Goal: Transaction & Acquisition: Purchase product/service

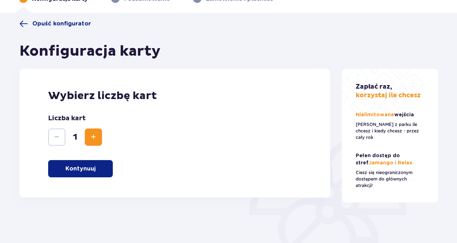
scroll to position [45, 0]
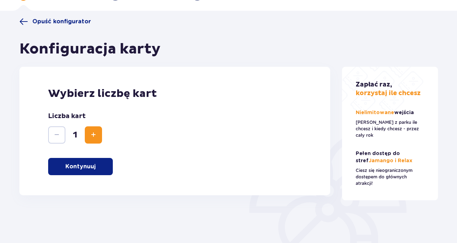
click at [89, 132] on span "Zwiększ" at bounding box center [93, 135] width 9 height 9
click at [75, 166] on p "Kontynuuj" at bounding box center [80, 167] width 30 height 8
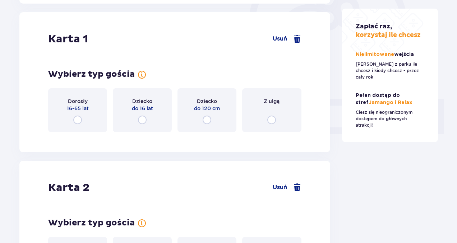
scroll to position [241, 0]
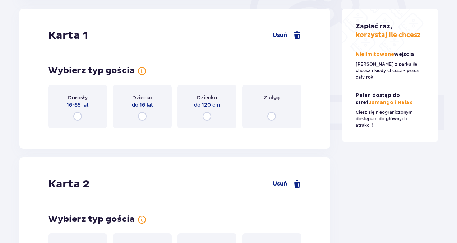
click at [78, 117] on input "radio" at bounding box center [77, 116] width 9 height 9
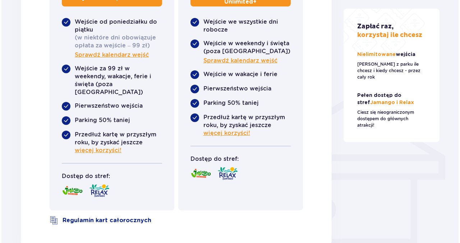
scroll to position [487, 0]
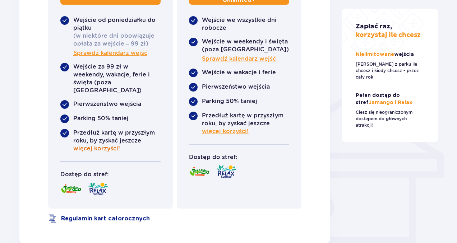
click at [102, 145] on span "więcej korzyści!" at bounding box center [96, 149] width 47 height 8
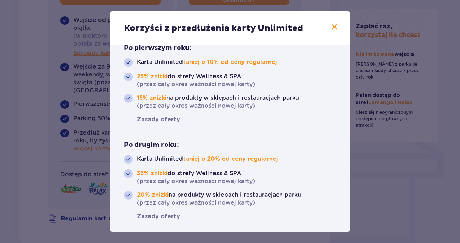
scroll to position [48, 0]
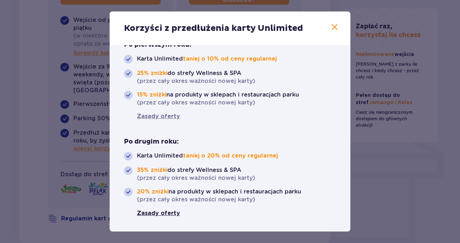
click at [156, 214] on link "Zasady oferty" at bounding box center [158, 213] width 43 height 8
click at [331, 27] on span at bounding box center [334, 27] width 9 height 9
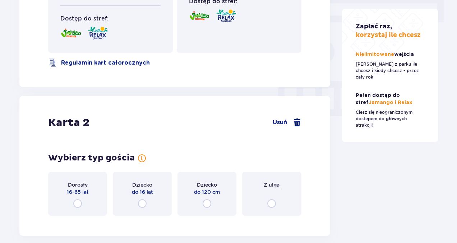
scroll to position [654, 0]
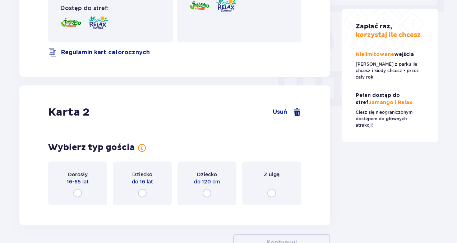
click at [271, 189] on input "radio" at bounding box center [271, 193] width 9 height 9
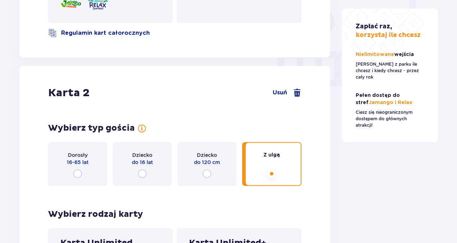
scroll to position [674, 0]
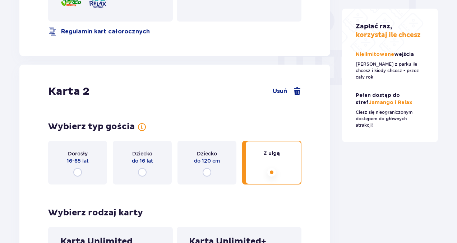
click at [80, 168] on input "radio" at bounding box center [77, 172] width 9 height 9
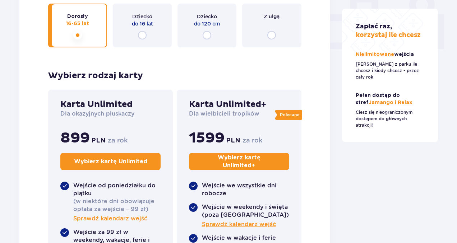
scroll to position [322, 0]
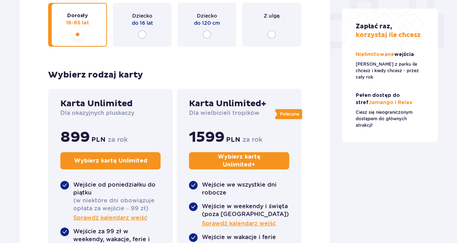
click at [111, 161] on p "Wybierz kartę Unlimited" at bounding box center [110, 161] width 73 height 8
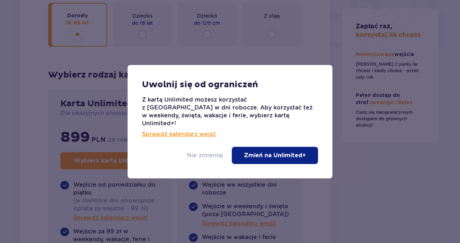
click at [200, 152] on p "Nie zmieniaj" at bounding box center [205, 156] width 36 height 8
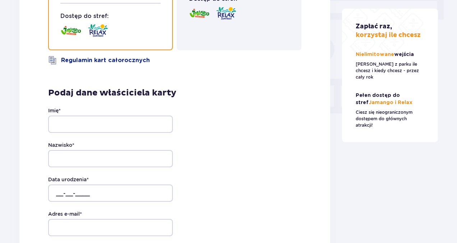
scroll to position [647, 0]
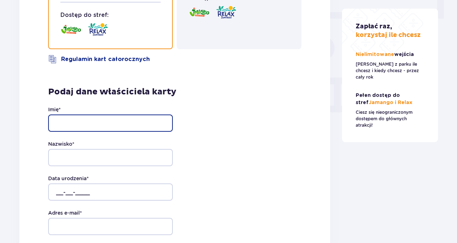
click at [110, 115] on input "Imię *" at bounding box center [110, 123] width 125 height 17
type input "Jerzy"
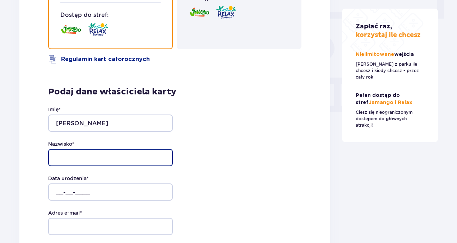
click at [87, 149] on input "Nazwisko *" at bounding box center [110, 157] width 125 height 17
type input "Janowski"
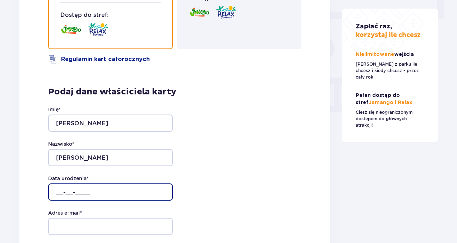
click at [60, 184] on input "__-__-____" at bounding box center [110, 192] width 125 height 17
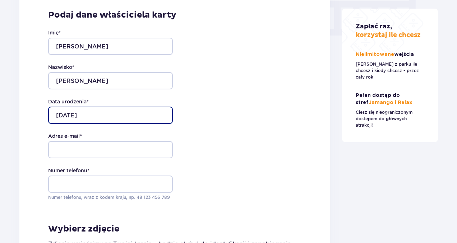
scroll to position [724, 0]
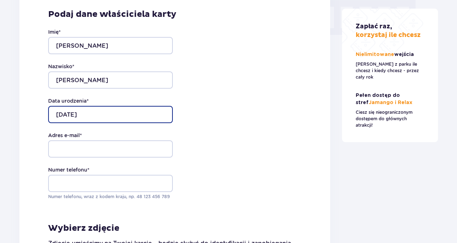
type input "23-01-2025"
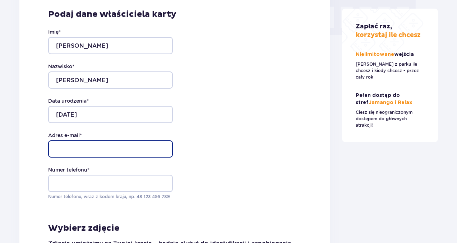
click at [63, 140] on input "Adres e-mail *" at bounding box center [110, 148] width 125 height 17
type input "fun123@o2.pl"
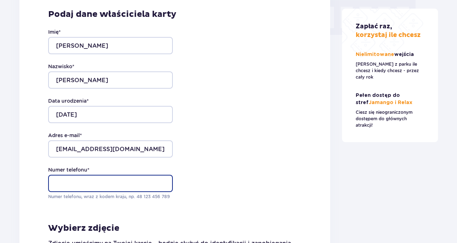
click at [84, 175] on input "Numer telefonu *" at bounding box center [110, 183] width 125 height 17
type input "601890039"
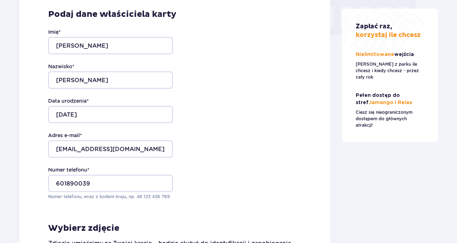
click at [262, 182] on div "Numer telefonu * 601890039 Numer telefonu, wraz z kodem kraju, np. 48 ​123 ​456…" at bounding box center [174, 183] width 253 height 34
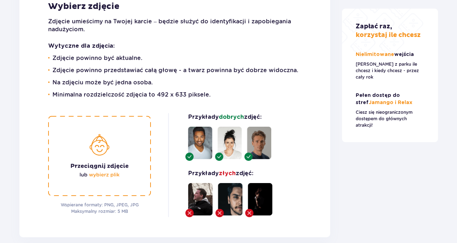
scroll to position [941, 0]
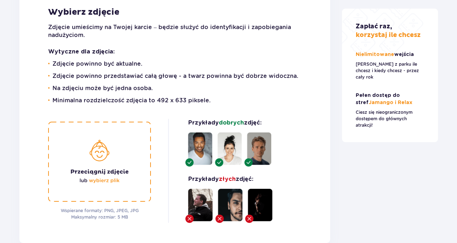
click at [107, 173] on img at bounding box center [99, 162] width 103 height 80
click at [104, 171] on img at bounding box center [99, 162] width 103 height 80
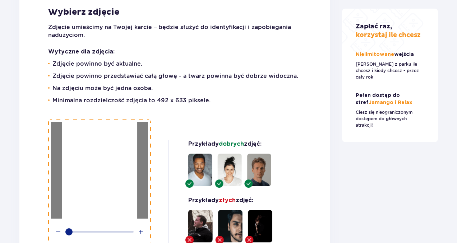
drag, startPoint x: 70, startPoint y: 224, endPoint x: 57, endPoint y: 224, distance: 12.6
click at [57, 226] on div at bounding box center [99, 231] width 91 height 11
click at [164, 188] on div "Wspierane formaty: PNG, JPEG, JPG Maksymalny rozmiar: 5 MB Zapisz zdjęcie Przyk…" at bounding box center [174, 192] width 253 height 147
drag, startPoint x: 69, startPoint y: 224, endPoint x: 40, endPoint y: 224, distance: 29.4
click at [40, 224] on div "Podaj dane właściciela karty Imię * Jerzy Nazwisko * Janowski Data urodzenia * …" at bounding box center [174, 28] width 311 height 516
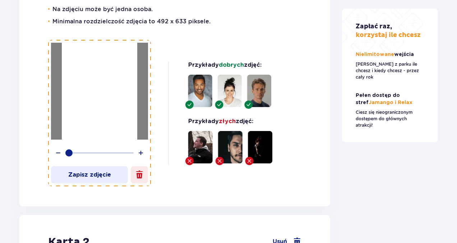
scroll to position [1034, 0]
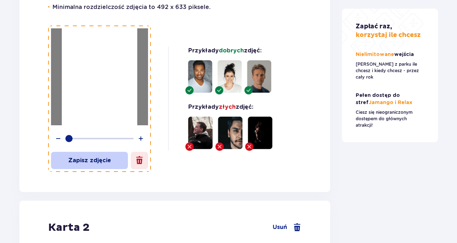
click at [86, 157] on p "Zapisz zdjęcie" at bounding box center [89, 161] width 77 height 8
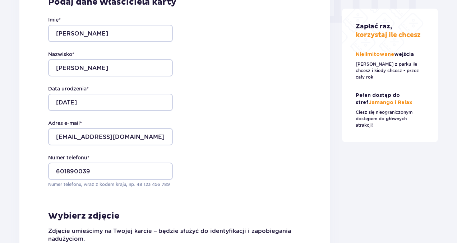
scroll to position [741, 0]
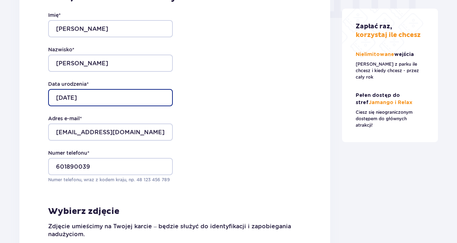
click at [89, 89] on input "23-01-2025" at bounding box center [110, 97] width 125 height 17
type input "23-01-1969"
click at [203, 125] on div "Adres e-mail * fun123@o2.pl" at bounding box center [174, 128] width 253 height 26
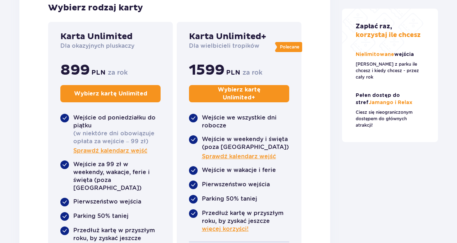
scroll to position [1354, 0]
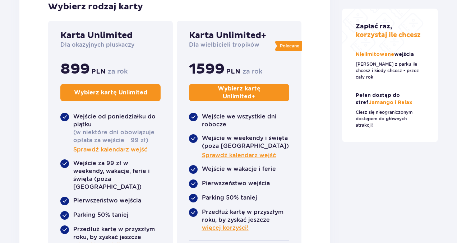
click at [128, 97] on p "Wybierz kartę Unlimited" at bounding box center [110, 93] width 73 height 8
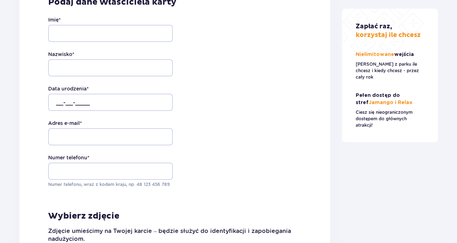
scroll to position [1700, 0]
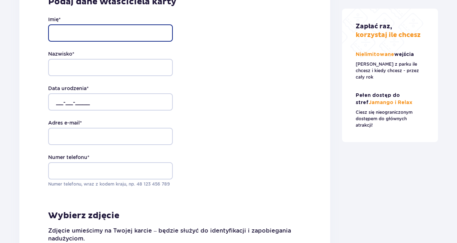
click at [82, 42] on input "Imię *" at bounding box center [110, 32] width 125 height 17
type input "Agata"
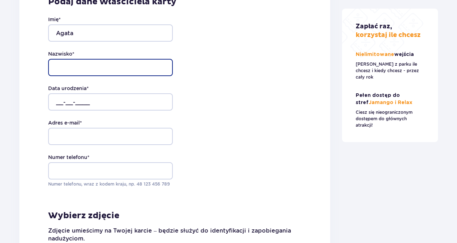
click at [68, 76] on input "Nazwisko *" at bounding box center [110, 67] width 125 height 17
click at [62, 76] on input "/hejnar-Janowska" at bounding box center [110, 67] width 125 height 17
type input "Hejnar-Janowska"
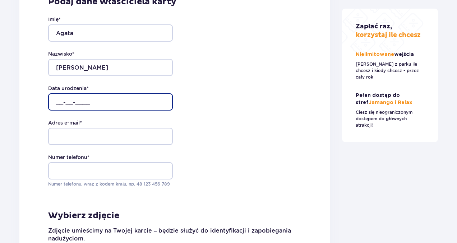
click at [60, 111] on input "__-__-____" at bounding box center [110, 101] width 125 height 17
type input "01-12-1972"
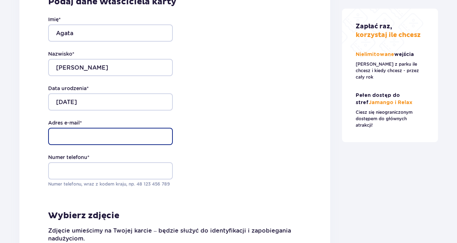
click at [73, 145] on input "Adres e-mail *" at bounding box center [110, 136] width 125 height 17
type input "funki@poczta.fm"
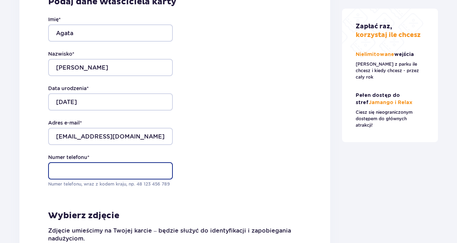
click at [64, 180] on input "Numer telefonu *" at bounding box center [110, 170] width 125 height 17
type input "508668427"
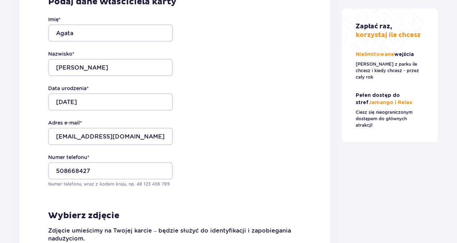
click at [264, 182] on div "Numer telefonu * 508668427 Numer telefonu, wraz z kodem kraju, np. 48 ​123 ​456…" at bounding box center [174, 171] width 253 height 34
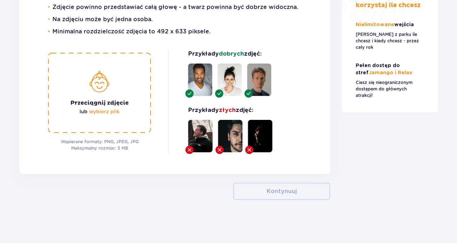
scroll to position [1974, 0]
click at [108, 123] on img at bounding box center [99, 93] width 103 height 80
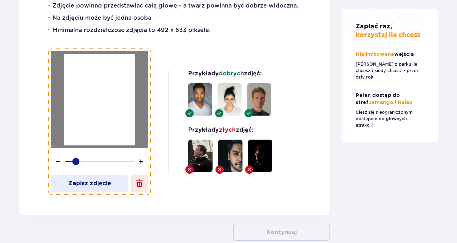
drag, startPoint x: 69, startPoint y: 174, endPoint x: 76, endPoint y: 172, distance: 7.1
click at [76, 165] on div at bounding box center [75, 161] width 7 height 7
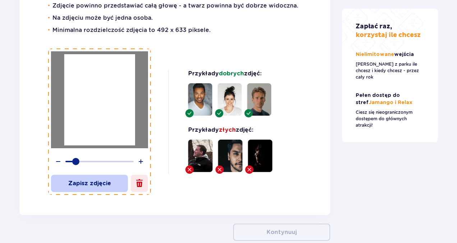
click at [97, 187] on p "Zapisz zdjęcie" at bounding box center [89, 184] width 77 height 8
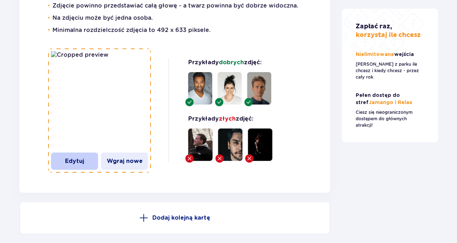
click at [71, 165] on p "Edytuj" at bounding box center [74, 161] width 47 height 8
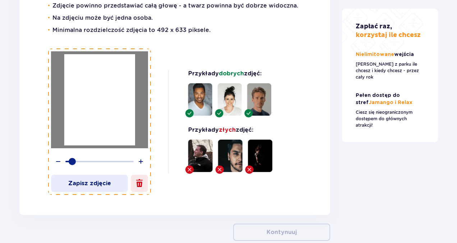
click at [73, 165] on div at bounding box center [72, 161] width 7 height 7
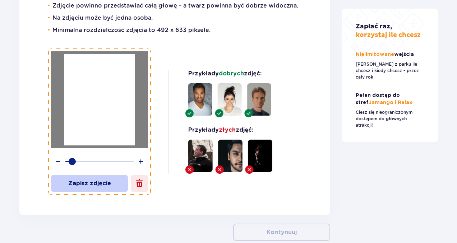
click at [82, 187] on p "Zapisz zdjęcie" at bounding box center [89, 184] width 77 height 8
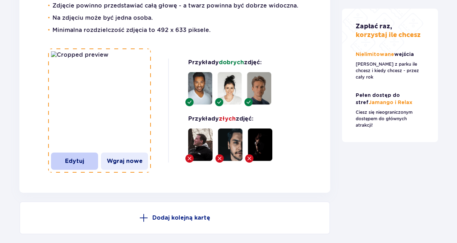
click at [80, 165] on p "Edytuj" at bounding box center [74, 161] width 47 height 8
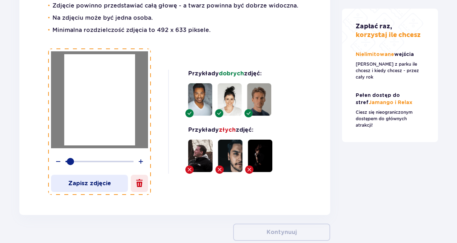
click at [71, 165] on div at bounding box center [70, 161] width 7 height 7
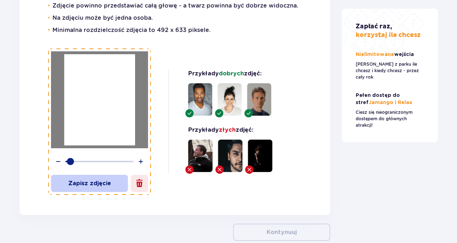
click at [77, 187] on p "Zapisz zdjęcie" at bounding box center [89, 184] width 77 height 8
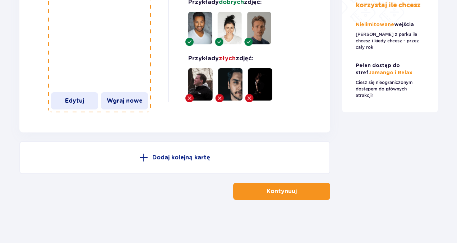
scroll to position [2074, 0]
click at [282, 193] on p "Kontynuuj" at bounding box center [281, 191] width 30 height 8
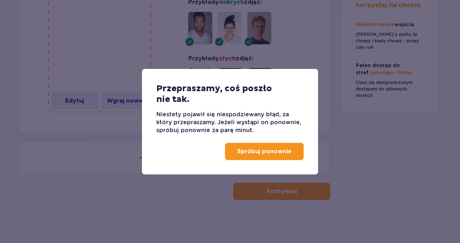
click at [275, 150] on p "Spróbuj ponownie" at bounding box center [264, 152] width 54 height 8
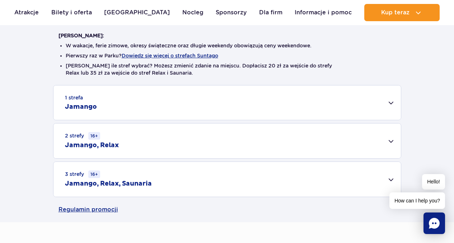
scroll to position [195, 0]
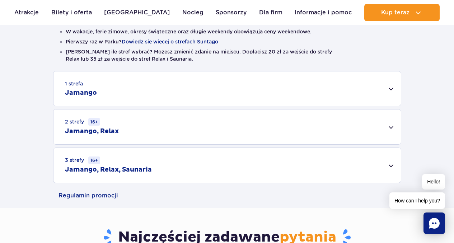
click at [391, 164] on div "3 strefy 16+ Jamango, Relax, Saunaria" at bounding box center [228, 165] width 348 height 35
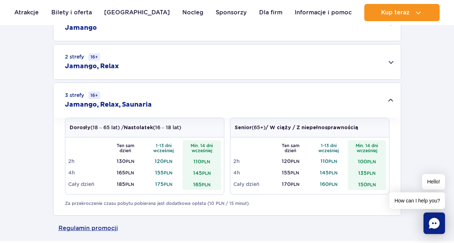
scroll to position [260, 0]
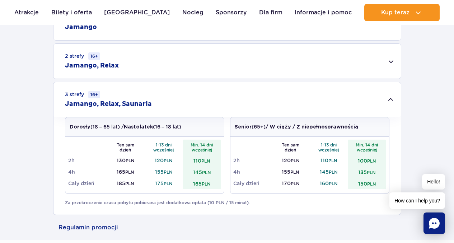
click at [392, 62] on div "2 strefy 16+ Jamango, Relax" at bounding box center [228, 61] width 348 height 35
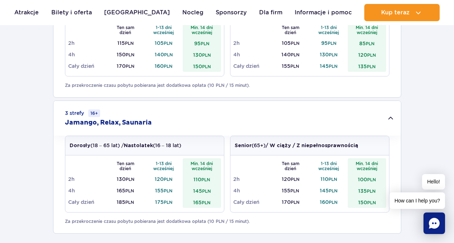
scroll to position [341, 0]
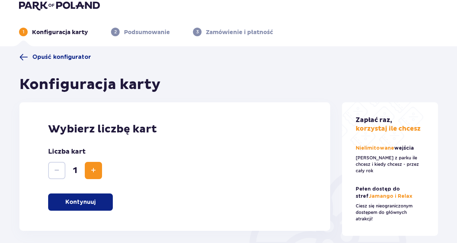
scroll to position [11, 0]
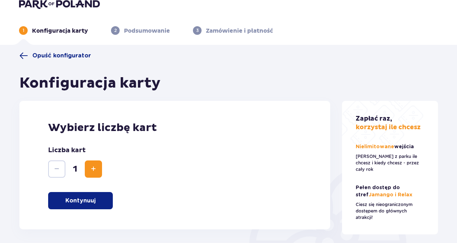
click at [95, 167] on span "Zwiększ" at bounding box center [93, 169] width 9 height 9
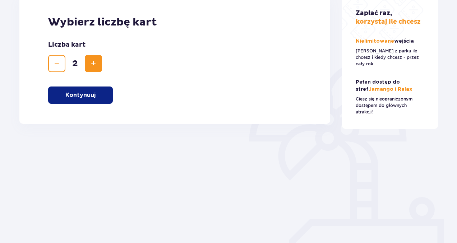
scroll to position [116, 0]
click at [72, 94] on p "Kontynuuj" at bounding box center [80, 96] width 30 height 8
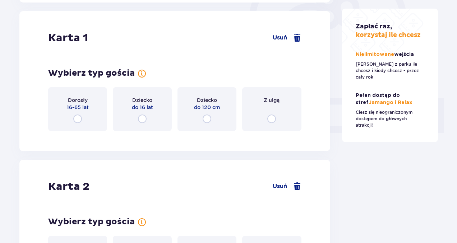
scroll to position [241, 0]
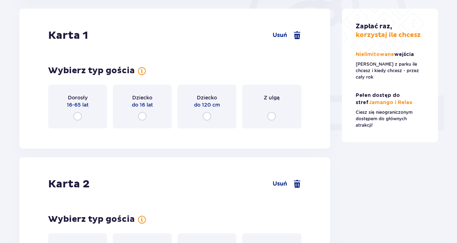
click at [76, 116] on input "radio" at bounding box center [77, 116] width 9 height 9
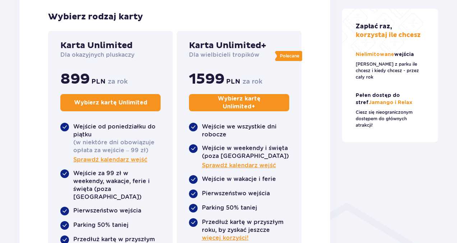
scroll to position [384, 0]
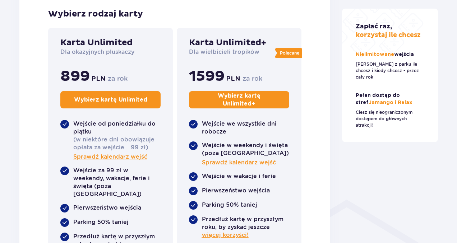
click at [109, 99] on p "Wybierz kartę Unlimited" at bounding box center [110, 100] width 73 height 8
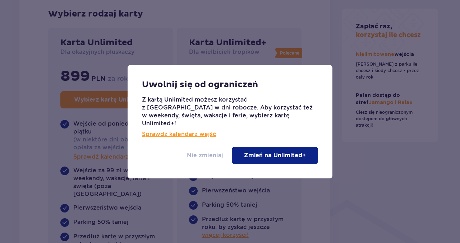
click at [200, 153] on p "Nie zmieniaj" at bounding box center [205, 156] width 36 height 8
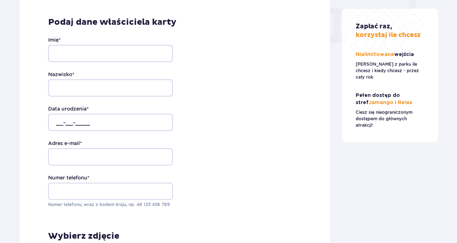
scroll to position [717, 0]
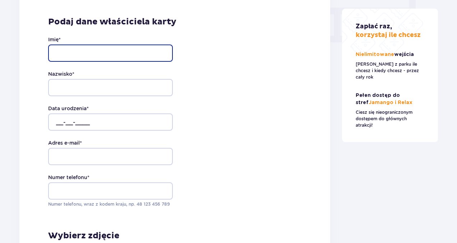
click at [100, 47] on input "Imię *" at bounding box center [110, 53] width 125 height 17
type input "Jerzy"
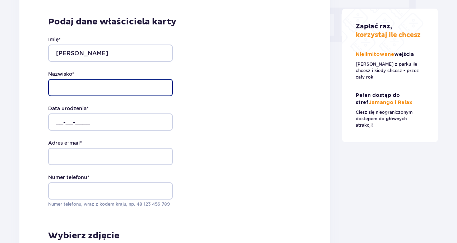
click at [80, 84] on input "Nazwisko *" at bounding box center [110, 87] width 125 height 17
type input "Janowski"
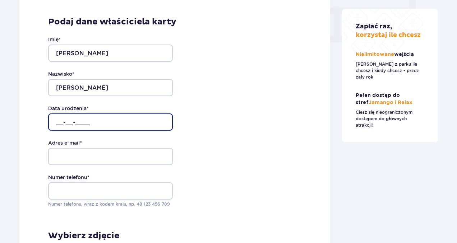
click at [59, 113] on input "__-__-____" at bounding box center [110, 121] width 125 height 17
type input "23-01-1969"
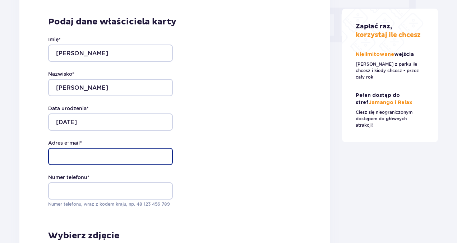
click at [61, 148] on input "Adres e-mail *" at bounding box center [110, 156] width 125 height 17
type input "fun123@o2.pl"
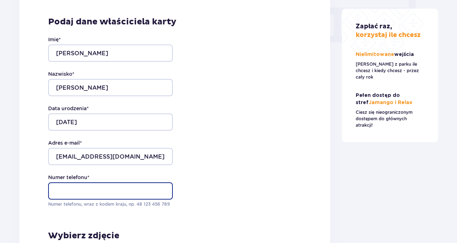
click at [65, 184] on input "Numer telefonu *" at bounding box center [110, 190] width 125 height 17
click at [56, 182] on input "601890039" at bounding box center [110, 190] width 125 height 17
type input "48601890039"
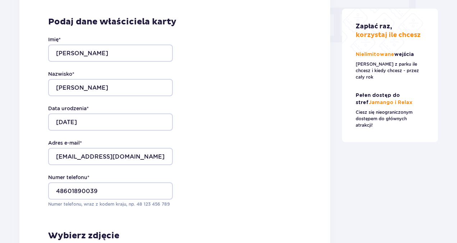
click at [216, 190] on div "Numer telefonu * 48601890039 Numer telefonu, wraz z kodem kraju, np. 48 ​123 ​4…" at bounding box center [174, 191] width 253 height 34
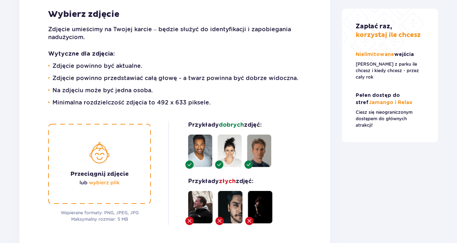
scroll to position [939, 0]
click at [106, 175] on img at bounding box center [99, 164] width 103 height 80
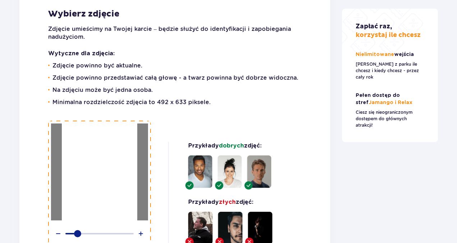
drag, startPoint x: 70, startPoint y: 226, endPoint x: 78, endPoint y: 226, distance: 7.6
click at [78, 230] on div at bounding box center [77, 233] width 7 height 7
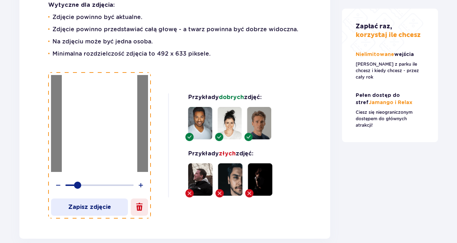
scroll to position [988, 0]
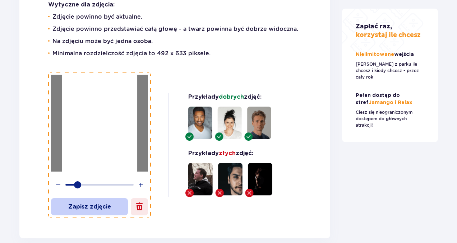
click at [89, 203] on p "Zapisz zdjęcie" at bounding box center [89, 207] width 77 height 8
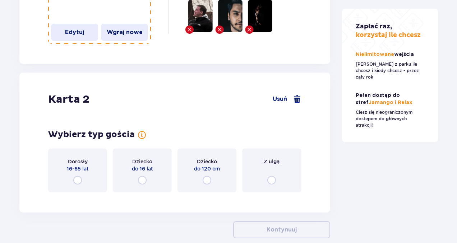
scroll to position [1161, 0]
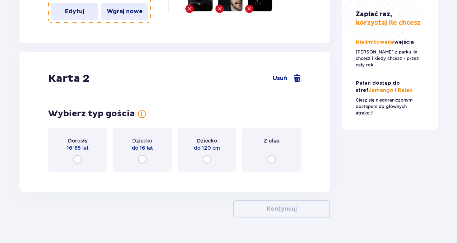
click at [78, 164] on input "radio" at bounding box center [77, 159] width 9 height 9
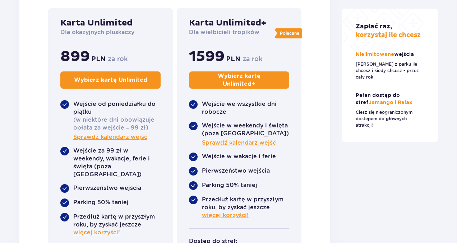
scroll to position [1368, 0]
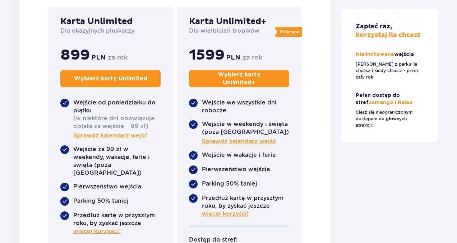
click at [105, 83] on p "Wybierz kartę Unlimited" at bounding box center [110, 79] width 73 height 8
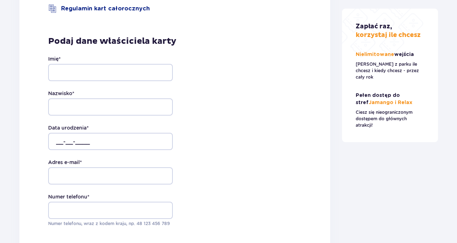
scroll to position [1661, 0]
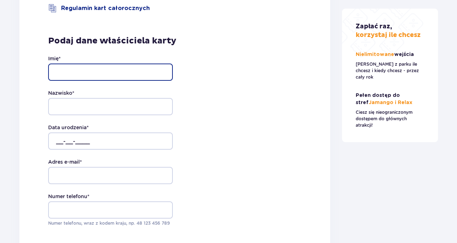
click at [84, 79] on input "Imię *" at bounding box center [110, 72] width 125 height 17
type input "Agata"
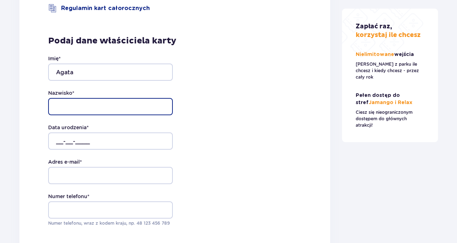
click at [79, 115] on input "Nazwisko *" at bounding box center [110, 106] width 125 height 17
type input "Hejnar-Janowska"
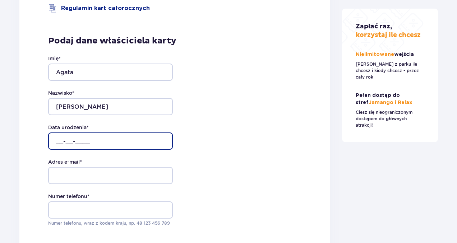
click at [58, 150] on input "__-__-____" at bounding box center [110, 141] width 125 height 17
type input "01-12-1972"
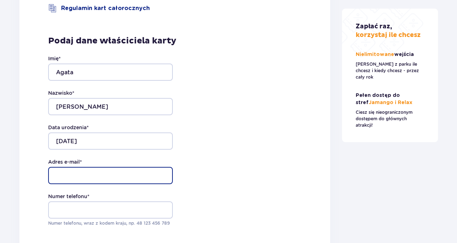
click at [82, 184] on input "Adres e-mail *" at bounding box center [110, 175] width 125 height 17
type input "funki@poczta.fm"
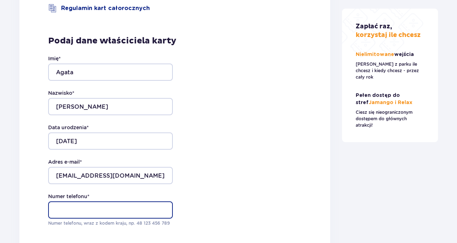
click at [69, 219] on input "Numer telefonu *" at bounding box center [110, 209] width 125 height 17
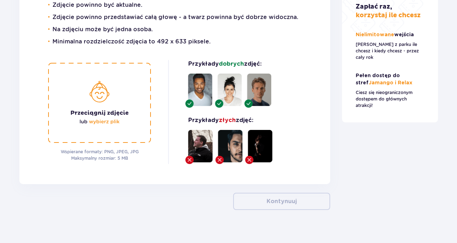
scroll to position [1964, 0]
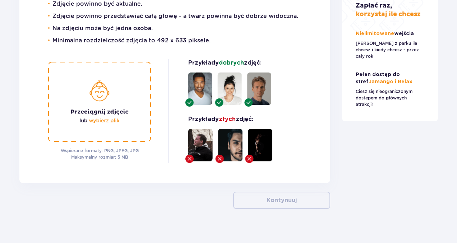
type input "48508668427"
click at [110, 131] on img at bounding box center [99, 102] width 103 height 80
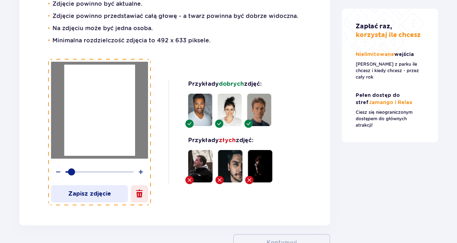
click at [71, 176] on div at bounding box center [71, 171] width 7 height 7
click at [105, 198] on p "Zapisz zdjęcie" at bounding box center [89, 194] width 77 height 8
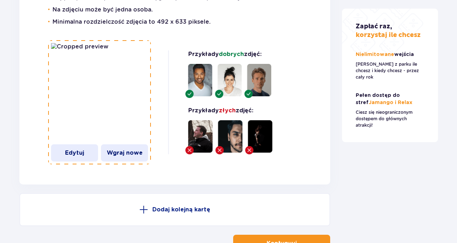
scroll to position [1982, 0]
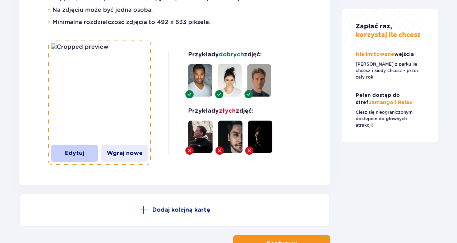
click at [77, 157] on p "Edytuj" at bounding box center [74, 153] width 47 height 8
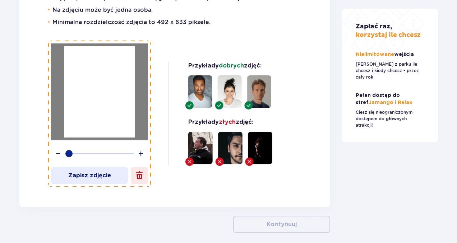
drag, startPoint x: 70, startPoint y: 167, endPoint x: 66, endPoint y: 167, distance: 4.7
click at [66, 158] on div at bounding box center [99, 153] width 91 height 11
click at [80, 180] on p "Zapisz zdjęcie" at bounding box center [89, 176] width 77 height 8
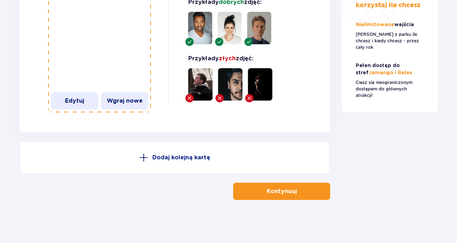
scroll to position [2074, 0]
click at [285, 192] on p "Kontynuuj" at bounding box center [281, 191] width 30 height 8
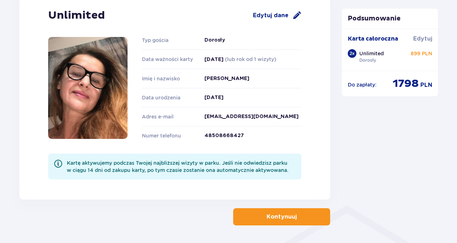
scroll to position [403, 0]
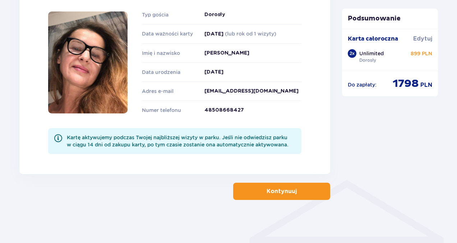
click at [277, 191] on p "Kontynuuj" at bounding box center [281, 191] width 30 height 8
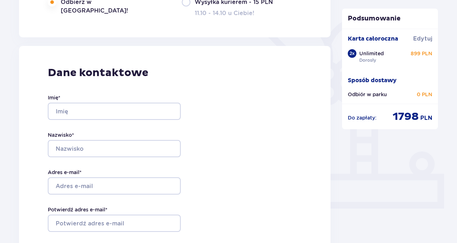
scroll to position [160, 0]
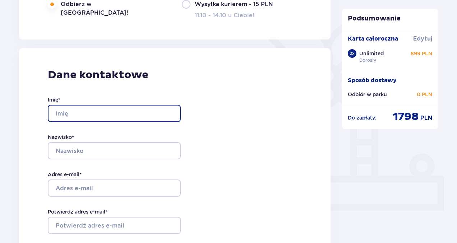
click at [123, 115] on input "Imię *" at bounding box center [114, 113] width 133 height 17
type input "Jerzy"
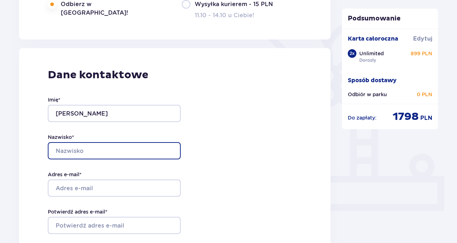
click at [101, 151] on input "Nazwisko *" at bounding box center [114, 150] width 133 height 17
click at [59, 150] on input "/Janowski" at bounding box center [114, 150] width 133 height 17
type input "Janowski"
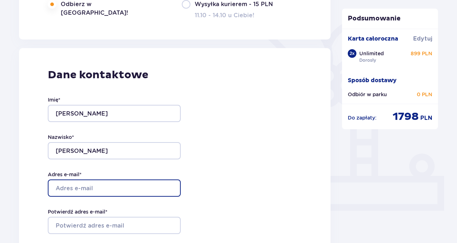
click at [78, 189] on input "Adres e-mail *" at bounding box center [114, 188] width 133 height 17
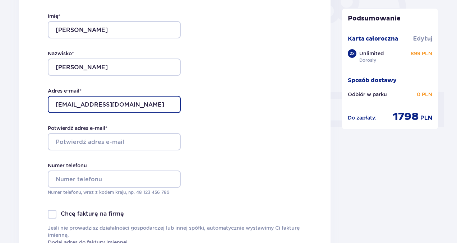
scroll to position [246, 0]
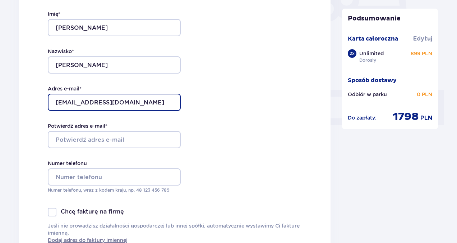
type input "fun123@o2.pl"
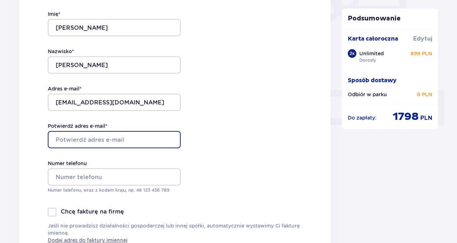
click at [98, 140] on input "Potwierdź adres e-mail *" at bounding box center [114, 139] width 133 height 17
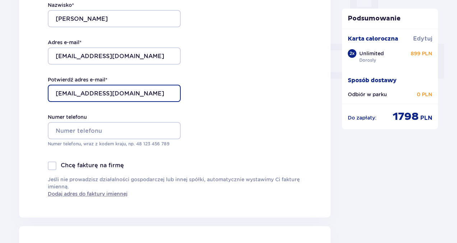
scroll to position [295, 0]
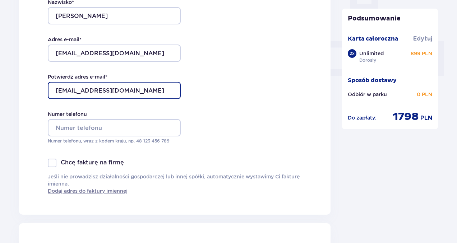
type input "fun123@o2.pl"
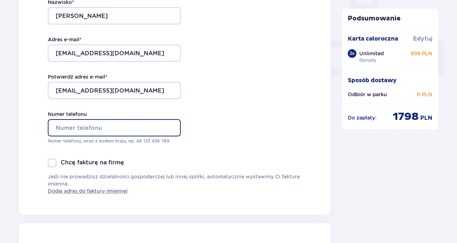
click at [97, 129] on input "Numer telefonu" at bounding box center [114, 127] width 133 height 17
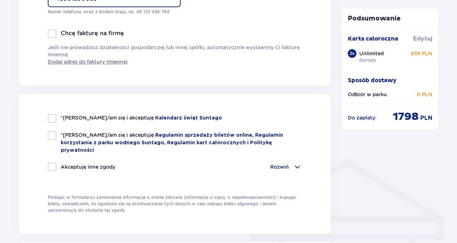
scroll to position [424, 0]
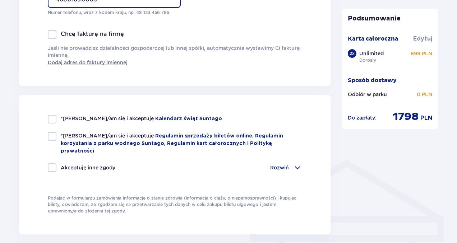
type input "48601890039"
click at [55, 118] on div at bounding box center [52, 119] width 9 height 9
checkbox input "true"
click at [55, 135] on div at bounding box center [52, 136] width 9 height 9
checkbox input "true"
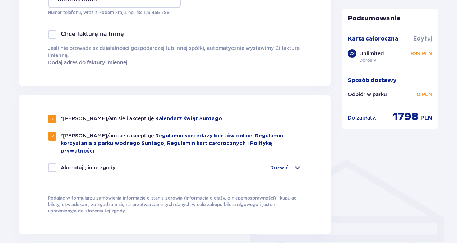
click at [298, 163] on span at bounding box center [297, 167] width 9 height 9
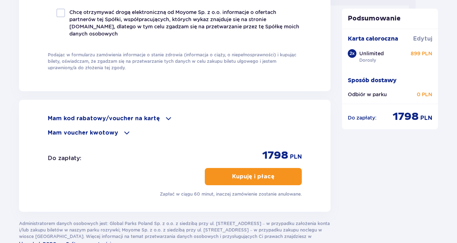
scroll to position [794, 0]
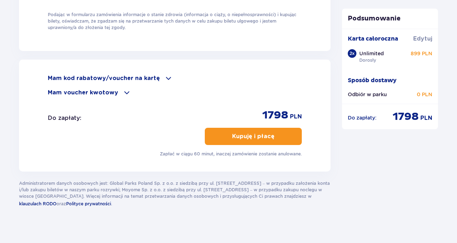
click at [259, 133] on p "Kupuję i płacę" at bounding box center [253, 137] width 42 height 8
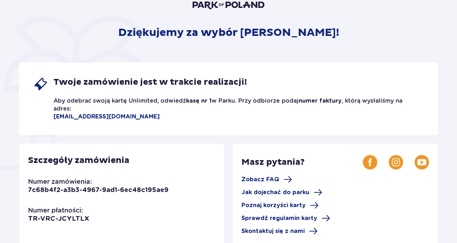
scroll to position [75, 0]
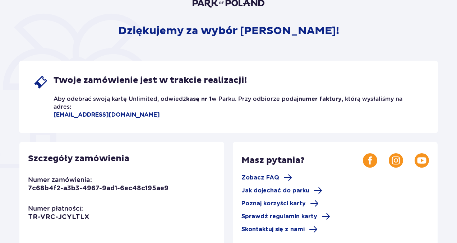
drag, startPoint x: 0, startPoint y: 0, endPoint x: 353, endPoint y: 122, distance: 373.8
click at [353, 122] on div "Twoje zamówienie jest w trakcie realizacji! Aby odebrać swoją kartę Unlimited, …" at bounding box center [228, 97] width 419 height 73
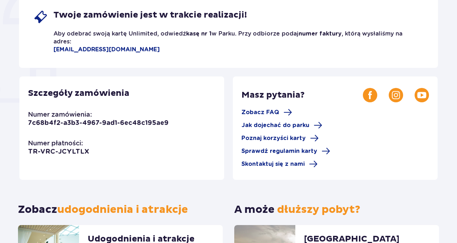
scroll to position [0, 0]
